Goal: Transaction & Acquisition: Purchase product/service

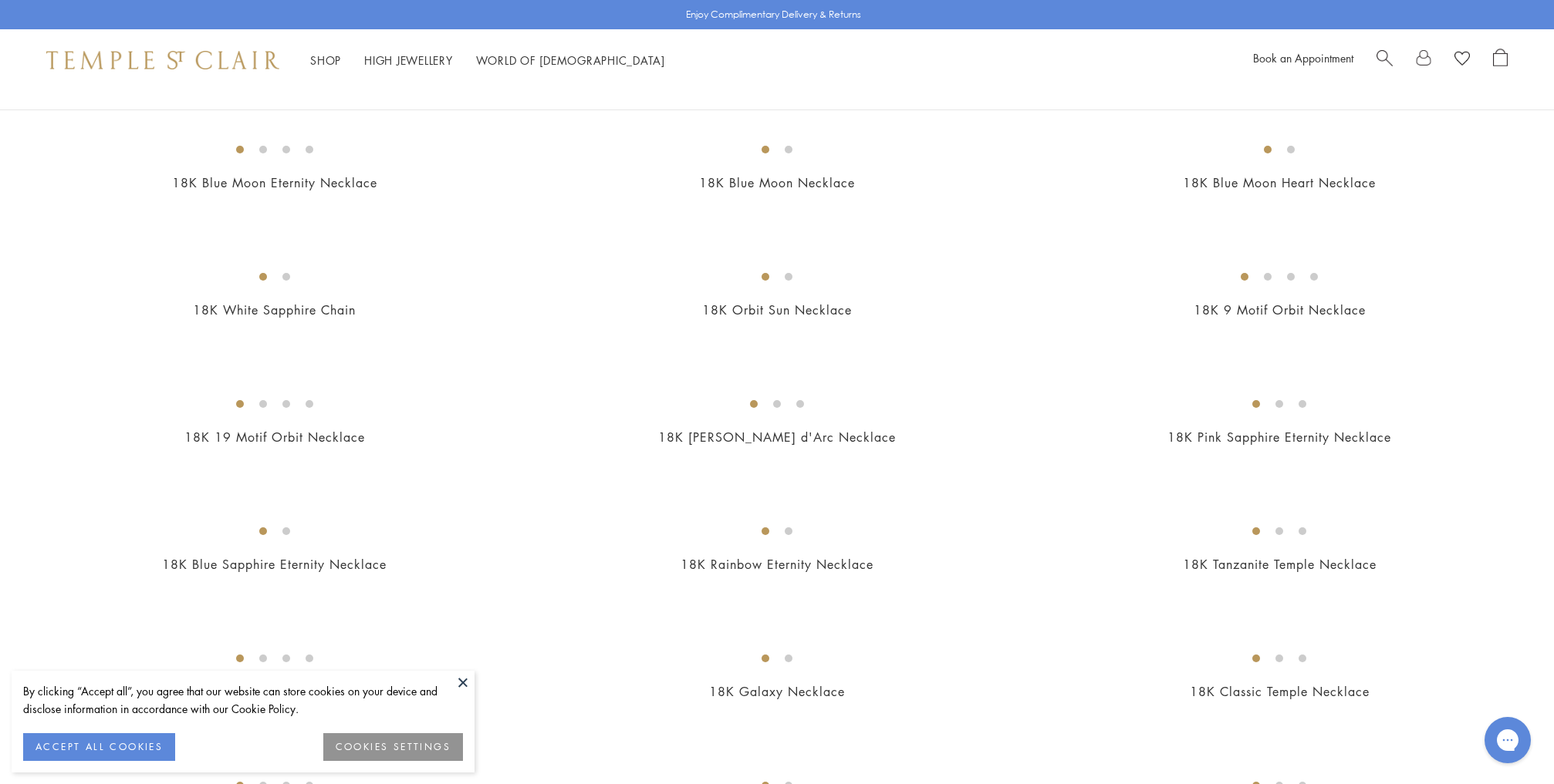
scroll to position [788, 0]
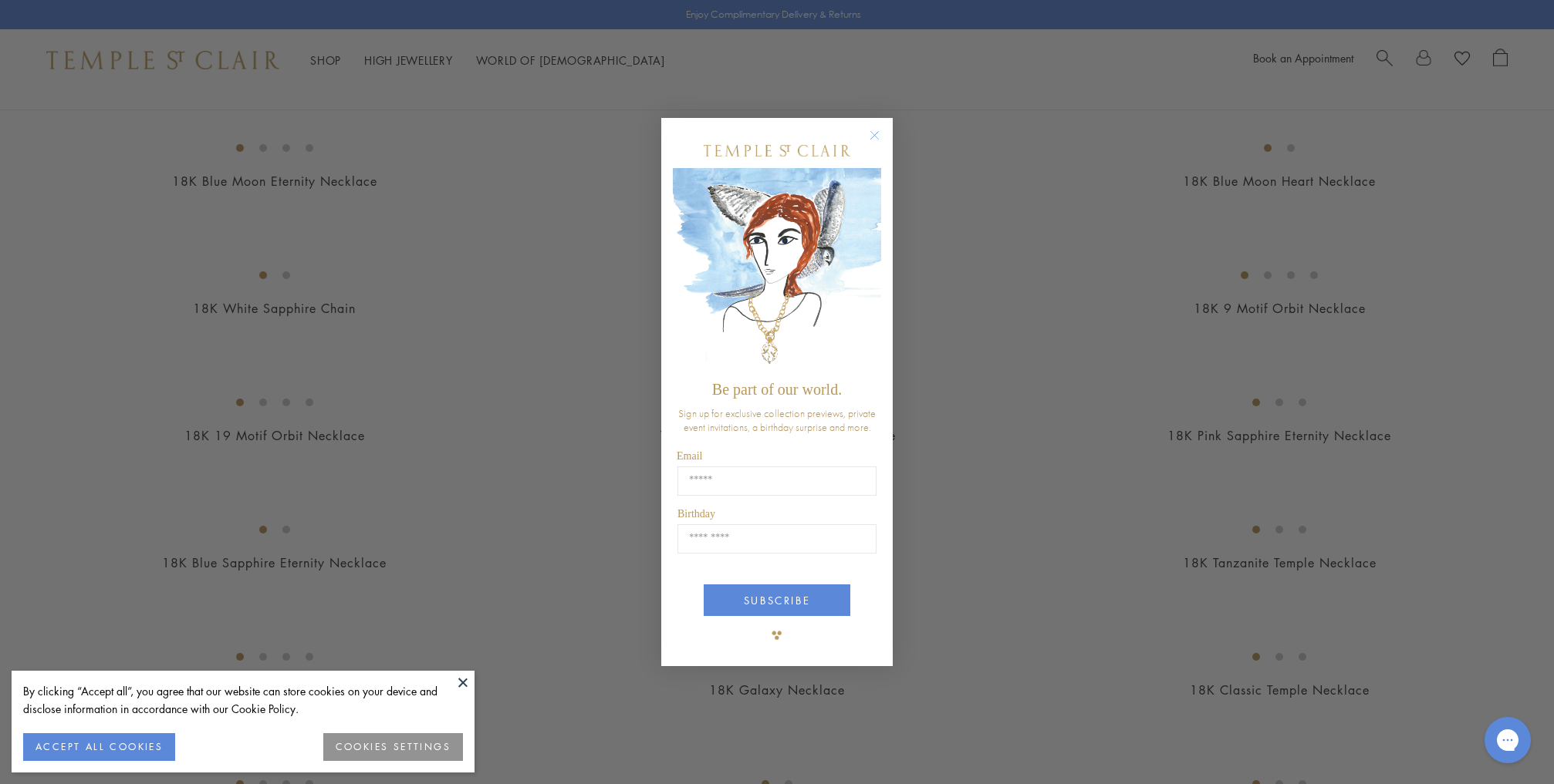
click at [871, 138] on circle "Close dialog" at bounding box center [874, 134] width 19 height 19
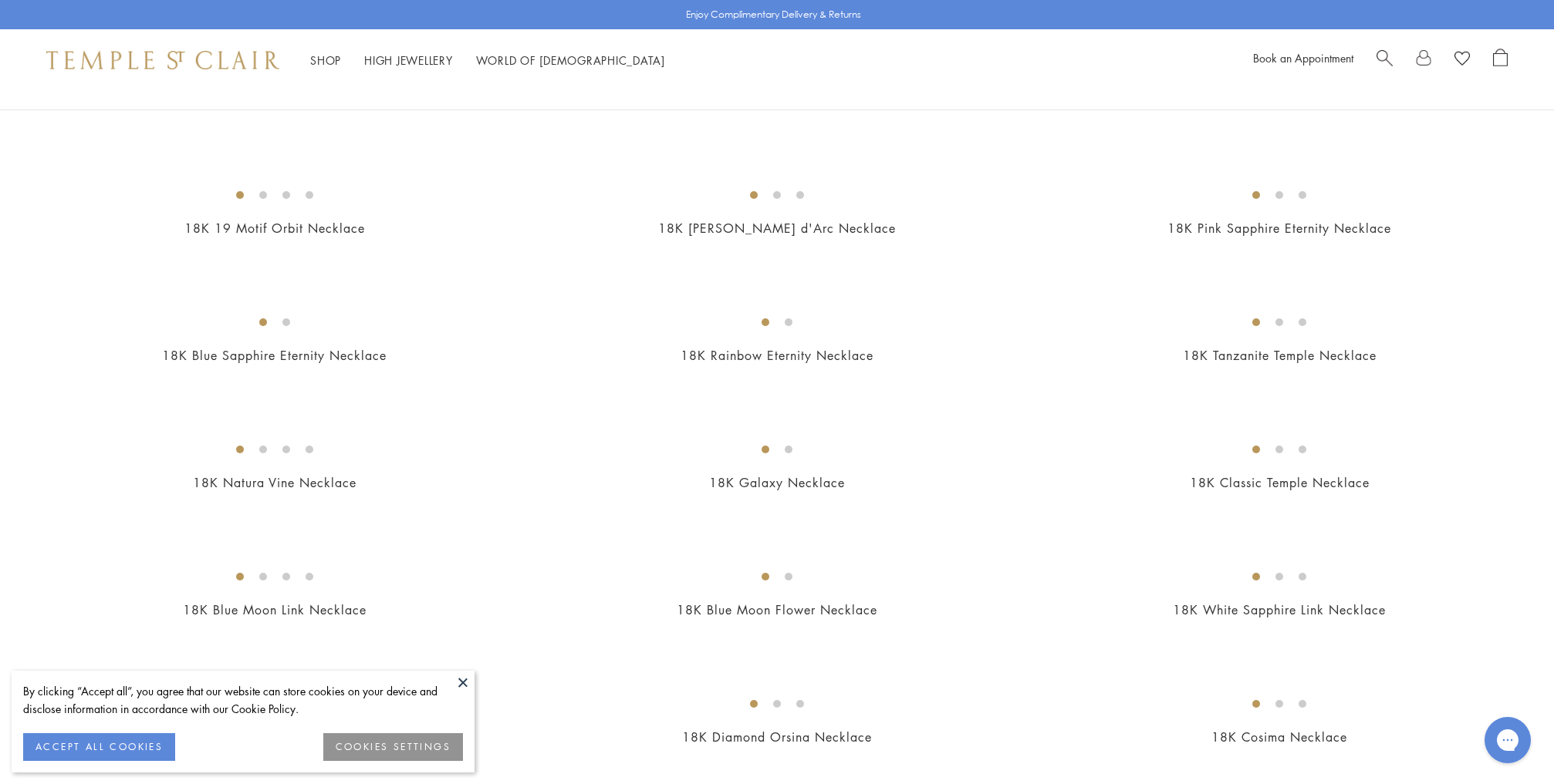
scroll to position [0, 0]
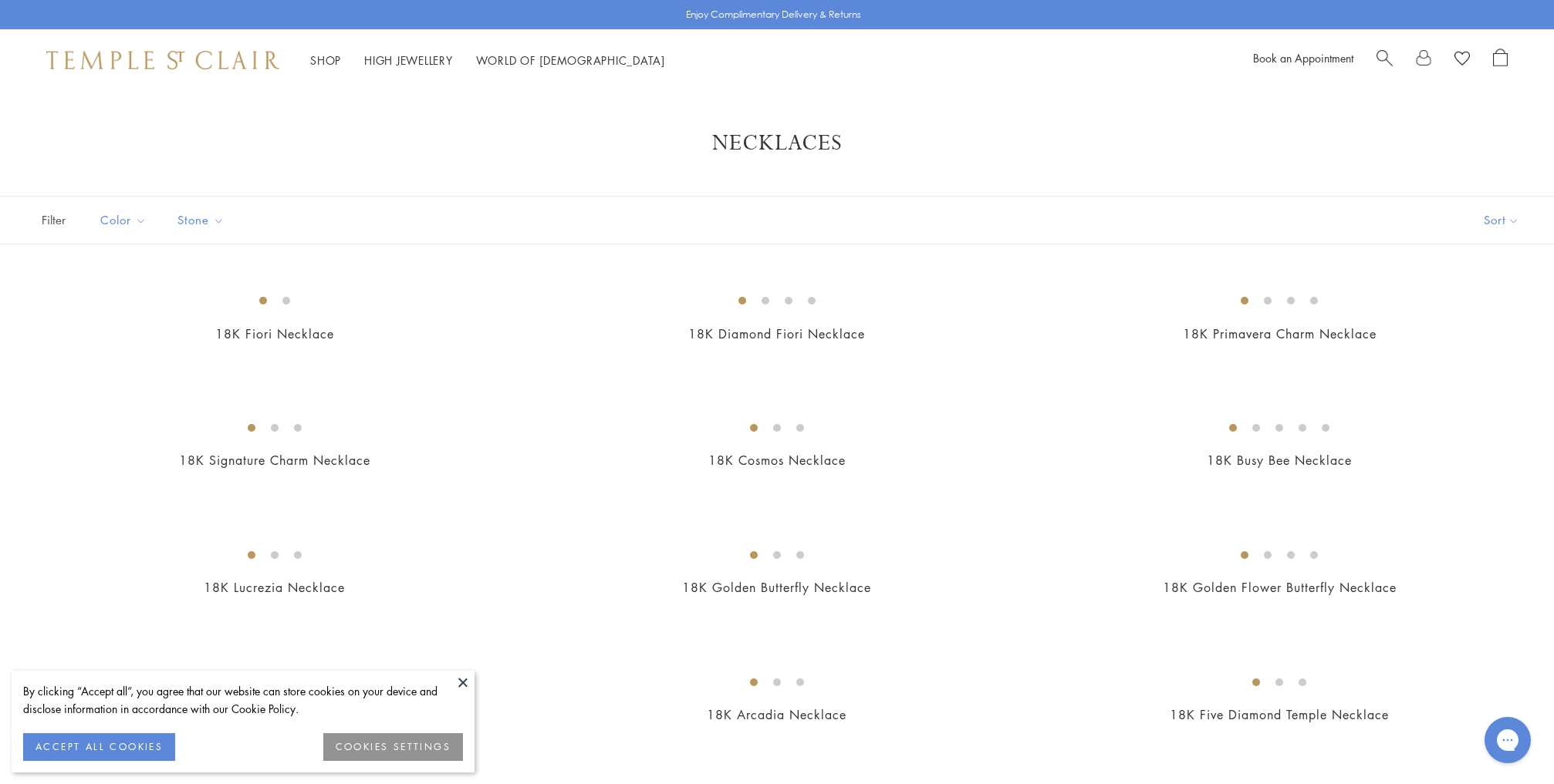
click at [1380, 51] on span "Search" at bounding box center [1384, 56] width 16 height 16
click at [479, 125] on input "search" at bounding box center [785, 122] width 1432 height 18
type input "*"
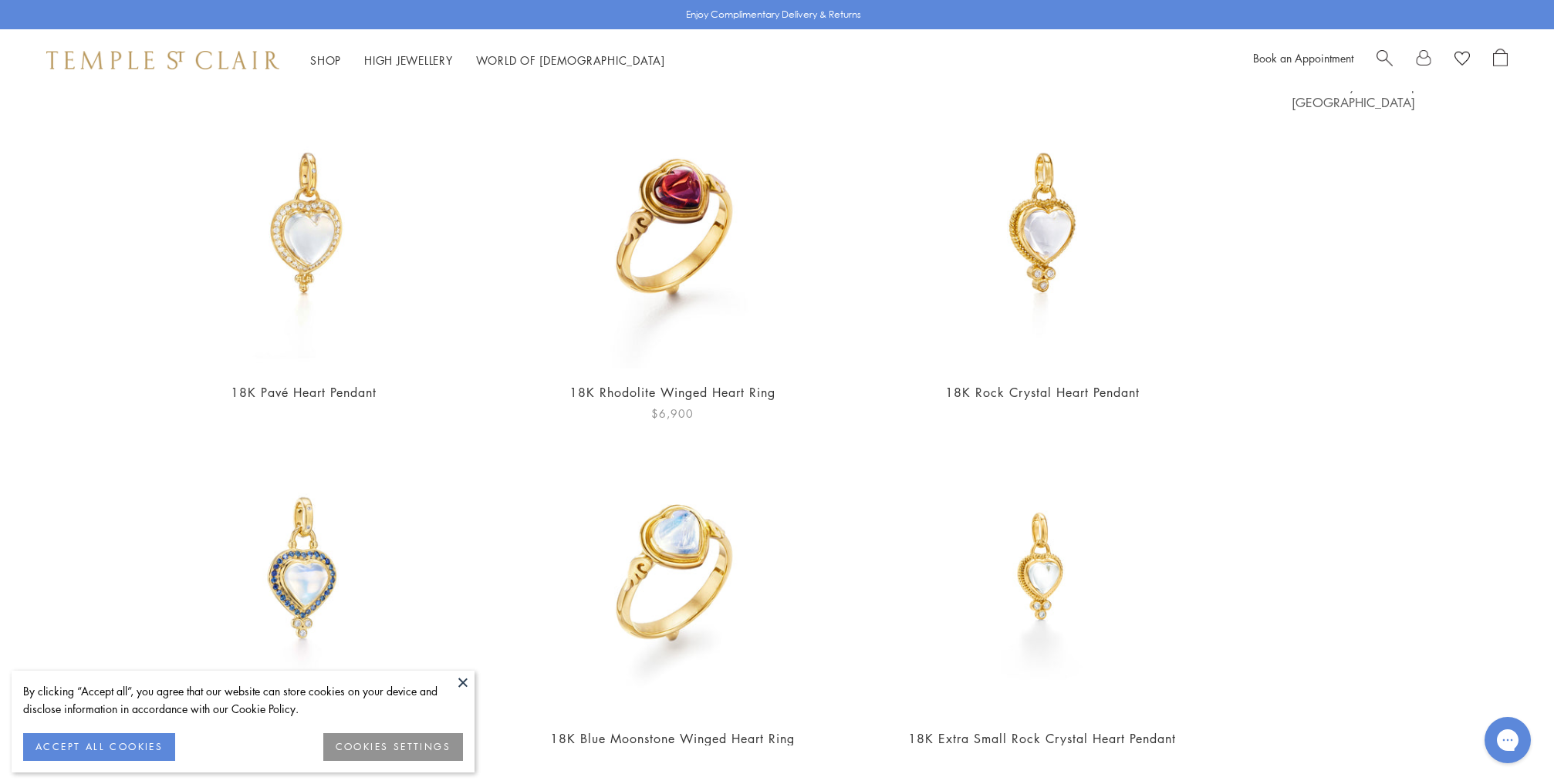
scroll to position [134, 0]
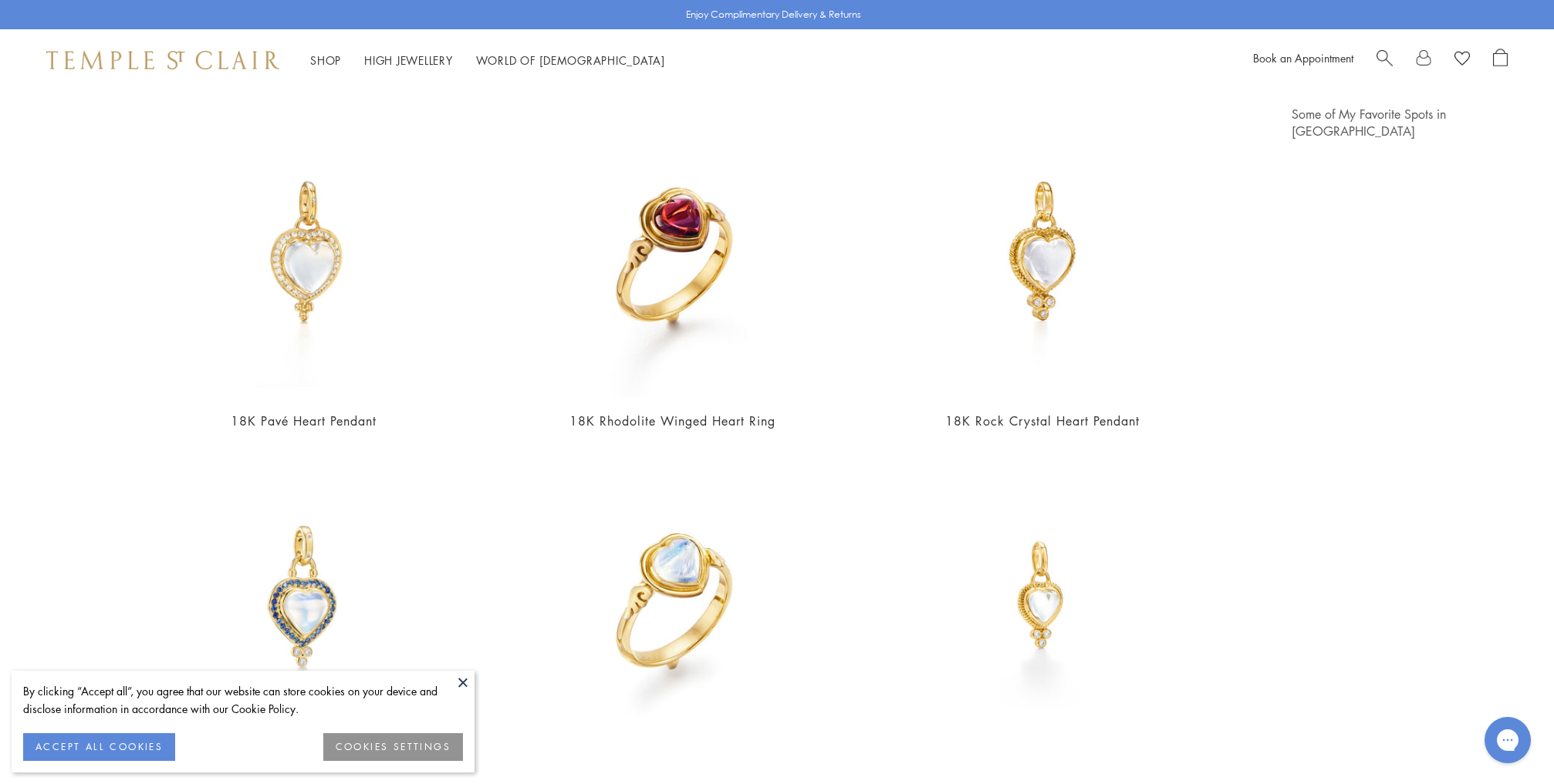
type input "******"
click at [300, 306] on img at bounding box center [303, 251] width 292 height 292
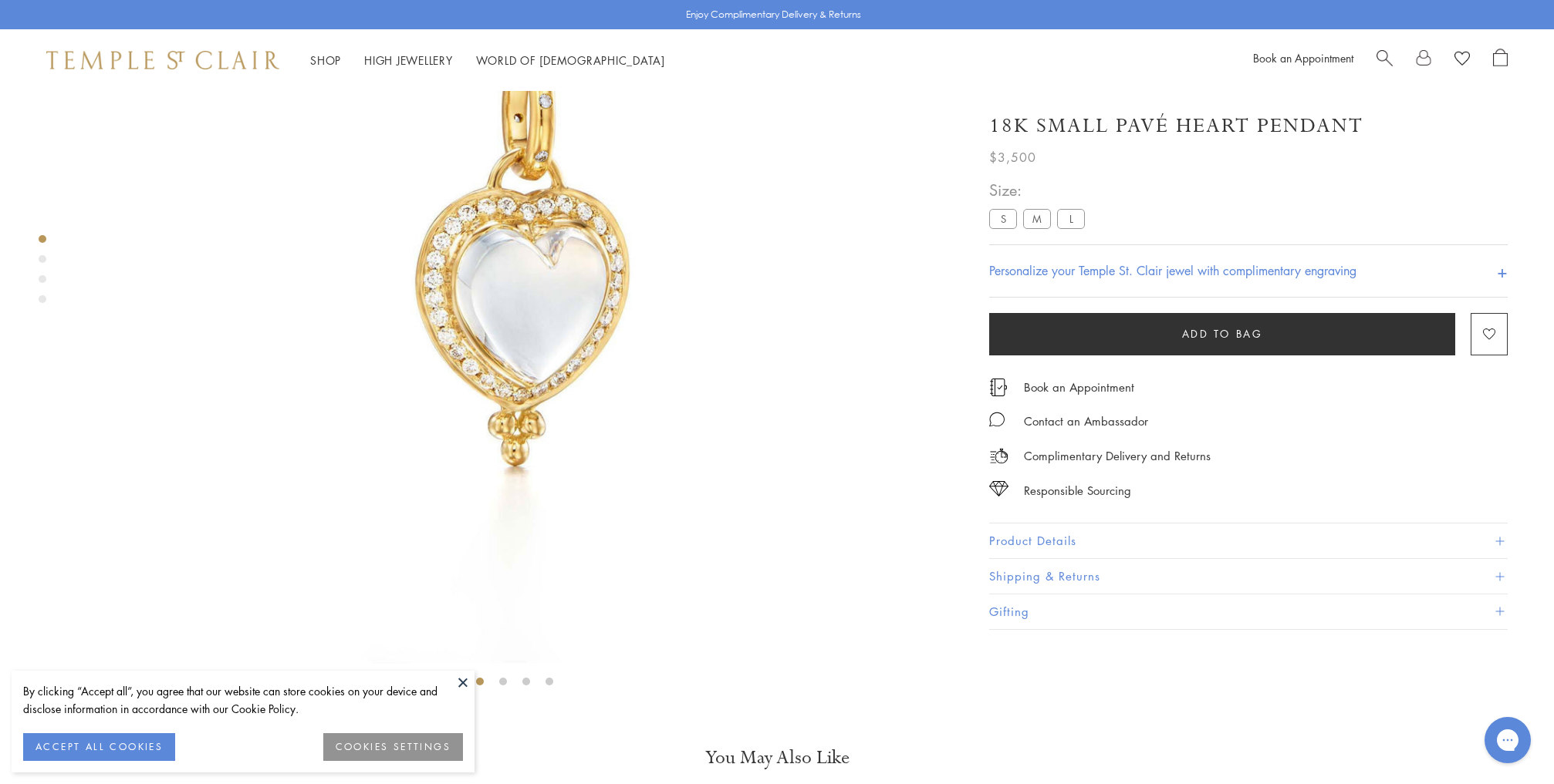
scroll to position [271, 0]
